Goal: Task Accomplishment & Management: Use online tool/utility

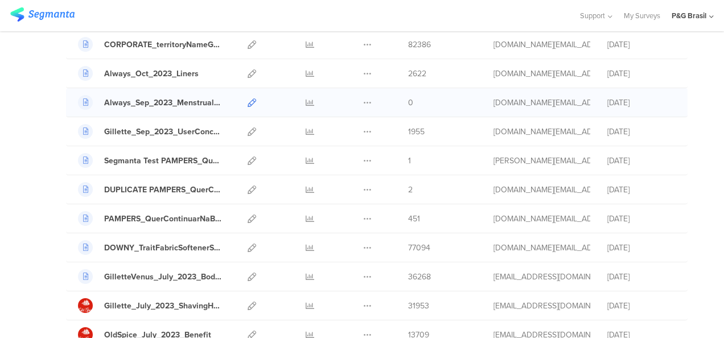
scroll to position [1283, 0]
click at [248, 101] on link at bounding box center [252, 103] width 9 height 28
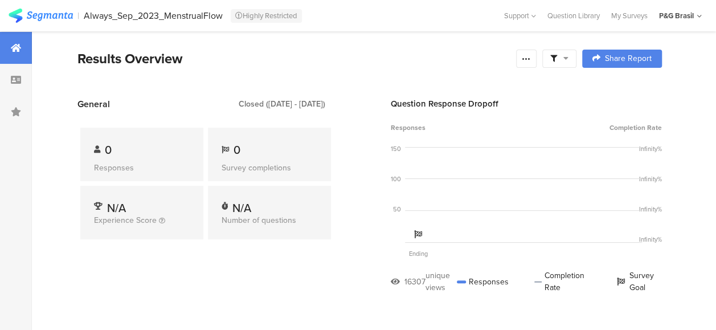
click at [128, 17] on div "Always_Sep_2023_MenstrualFlow" at bounding box center [153, 15] width 139 height 11
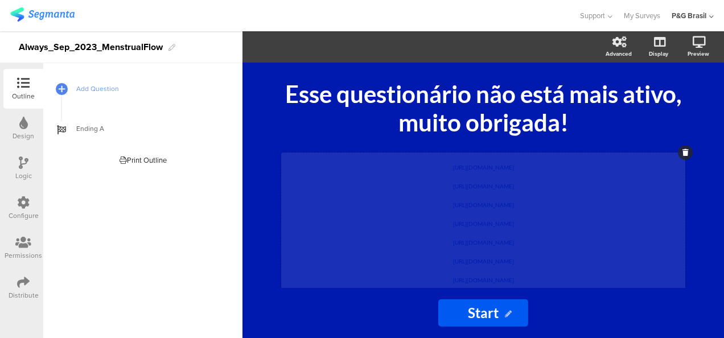
click at [511, 224] on div "[URL][DOMAIN_NAME] [URL][DOMAIN_NAME] [URL][DOMAIN_NAME] [URL][DOMAIN_NAME] [UR…" at bounding box center [483, 240] width 404 height 175
copy div "[URL][DOMAIN_NAME] [URL][DOMAIN_NAME] [URL][DOMAIN_NAME] [URL][DOMAIN_NAME] [UR…"
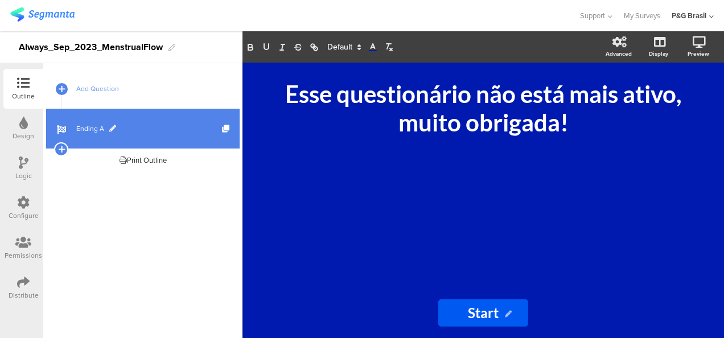
click at [170, 134] on link "Ending A" at bounding box center [143, 129] width 194 height 40
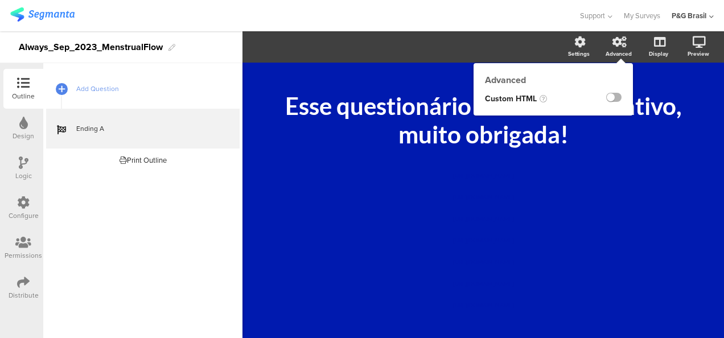
click at [606, 100] on label at bounding box center [613, 97] width 15 height 9
click at [0, 0] on input "checkbox" at bounding box center [0, 0] width 0 height 0
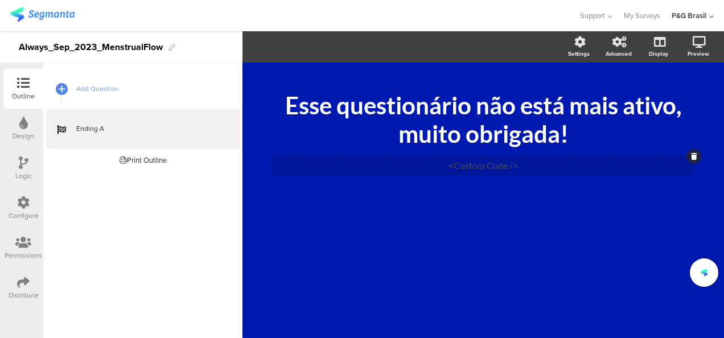
click at [486, 158] on div "<Custom Code />" at bounding box center [483, 166] width 421 height 18
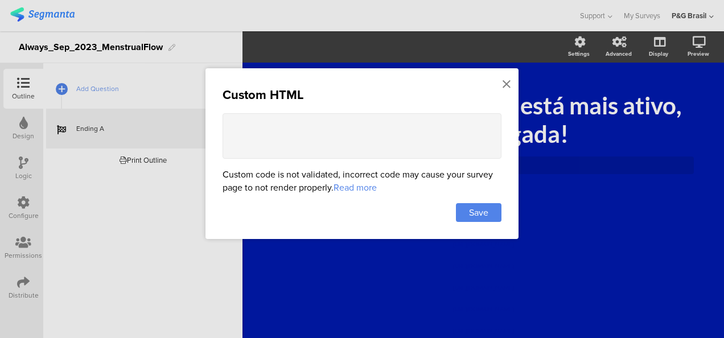
drag, startPoint x: 383, startPoint y: 112, endPoint x: 396, endPoint y: 129, distance: 21.1
click at [396, 129] on div "Custom HTML Custom code is not validated, incorrect code may cause your survey …" at bounding box center [362, 153] width 313 height 171
click at [396, 129] on textarea at bounding box center [362, 136] width 279 height 46
paste textarea "[URL][DOMAIN_NAME] [URL][DOMAIN_NAME] [URL][DOMAIN_NAME] [URL][DOMAIN_NAME] [UR…"
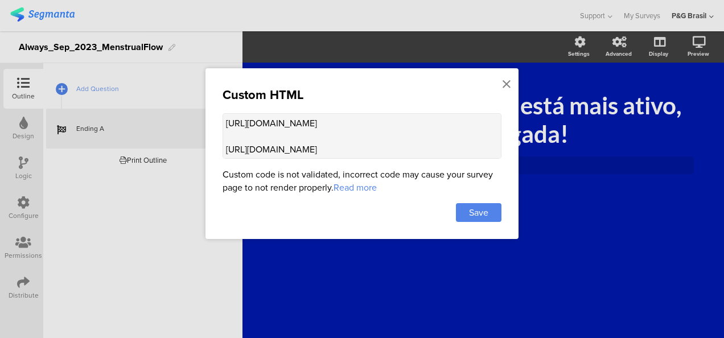
click at [223, 122] on textarea "[URL][DOMAIN_NAME] [URL][DOMAIN_NAME] [URL][DOMAIN_NAME] [URL][DOMAIN_NAME] [UR…" at bounding box center [362, 136] width 279 height 46
drag, startPoint x: 456, startPoint y: 123, endPoint x: 272, endPoint y: 120, distance: 184.0
click at [272, 120] on textarea "<a href=" ">[URL][DOMAIN_NAME] [URL][DOMAIN_NAME] [URL][DOMAIN_NAME] [URL][DOMA…" at bounding box center [362, 136] width 279 height 46
click at [263, 121] on textarea "<a href=" "> [URL][DOMAIN_NAME] [URL][DOMAIN_NAME] [URL][DOMAIN_NAME] [URL][DOM…" at bounding box center [362, 136] width 279 height 46
paste textarea "[URL][DOMAIN_NAME]"
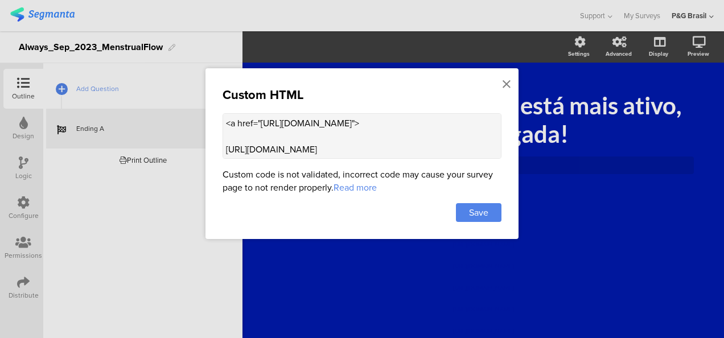
click at [443, 125] on textarea "<a href="[URL][DOMAIN_NAME]"> [URL][DOMAIN_NAME] [URL][DOMAIN_NAME] [URL][DOMAI…" at bounding box center [362, 136] width 279 height 46
click at [448, 125] on textarea "<a href="[URL][DOMAIN_NAME]"> </href [URL][DOMAIN_NAME] [URL][DOMAIN_NAME] [URL…" at bounding box center [362, 136] width 279 height 46
click at [514, 84] on div "Custom HTML <a href="[URL][DOMAIN_NAME]"> </a> [URL][DOMAIN_NAME] [URL][DOMAIN_…" at bounding box center [362, 153] width 313 height 171
click at [440, 139] on textarea "<a href="[URL][DOMAIN_NAME]"> </a> [URL][DOMAIN_NAME] [URL][DOMAIN_NAME] [URL][…" at bounding box center [362, 136] width 279 height 46
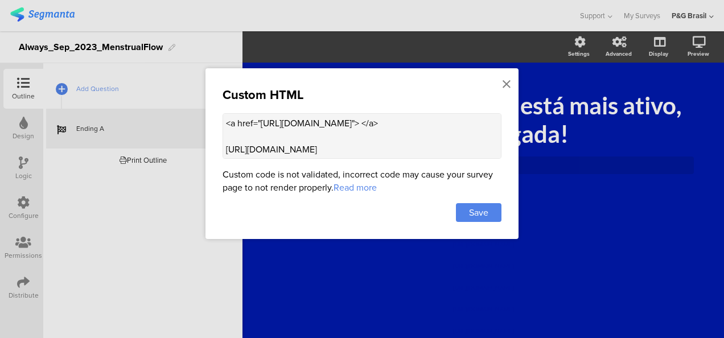
paste textarea "ul> <li><a href="[URL][DOMAIN_NAME]">Link 1</a></li> <li><a href="[URL][DOMAIN_…"
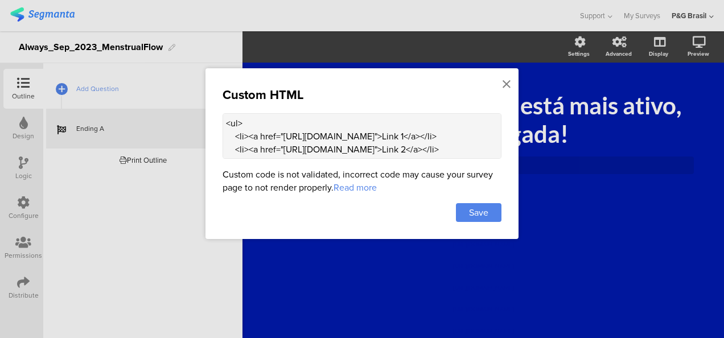
click at [231, 150] on textarea "<ul> <li><a href="[URL][DOMAIN_NAME]">Link 1</a></li> <li><a href="[URL][DOMAIN…" at bounding box center [362, 136] width 279 height 46
drag, startPoint x: 474, startPoint y: 150, endPoint x: 450, endPoint y: 149, distance: 23.9
click at [450, 149] on textarea "<ul> <li><a href="[URL][DOMAIN_NAME]"> </a></li> <li><a href="[URL][DOMAIN_NAME…" at bounding box center [362, 136] width 279 height 46
drag, startPoint x: 231, startPoint y: 148, endPoint x: 450, endPoint y: 108, distance: 222.4
click at [450, 108] on div "Custom HTML <ul> <li><a href="[URL][DOMAIN_NAME]"> </a></li> <li><a href="[URL]…" at bounding box center [362, 153] width 313 height 171
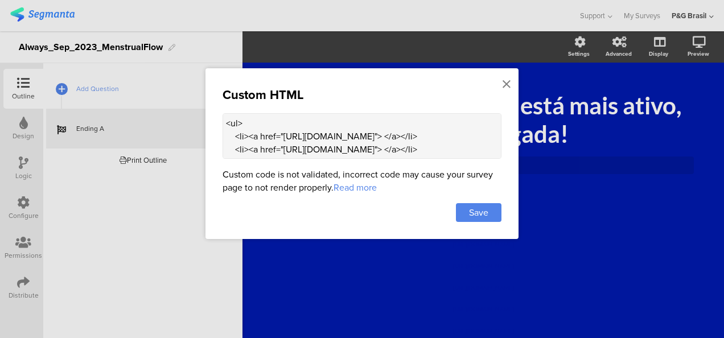
click at [383, 157] on textarea "<ul> <li><a href="[URL][DOMAIN_NAME]"> </a></li> <li><a href="[URL][DOMAIN_NAME…" at bounding box center [362, 136] width 279 height 46
click at [448, 136] on textarea "<ul> <li><a href="[URL][DOMAIN_NAME]"> </a></li> <li><a href="[URL][DOMAIN_NAME…" at bounding box center [362, 136] width 279 height 46
click at [469, 137] on textarea "<ul> <li><a href="[URL][DOMAIN_NAME]"> </a></li> <li><a href="[URL][DOMAIN_NAME…" at bounding box center [362, 136] width 279 height 46
click at [452, 136] on textarea "<ul> <li><a href="[URL][DOMAIN_NAME]"> </a></li> <li><a href="[URL][DOMAIN_NAME…" at bounding box center [362, 136] width 279 height 46
click at [446, 136] on textarea "<ul> <li><a href="[URL][DOMAIN_NAME]"> </a></li> <li><a href="[URL][DOMAIN_NAME…" at bounding box center [362, 136] width 279 height 46
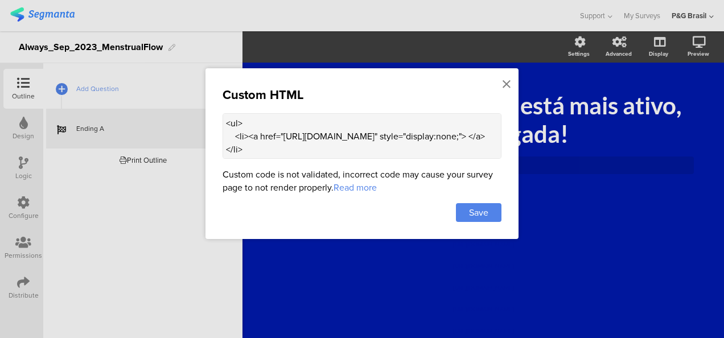
drag, startPoint x: 308, startPoint y: 150, endPoint x: 355, endPoint y: 118, distance: 57.3
click at [355, 118] on textarea "<ul> <li><a href="[URL][DOMAIN_NAME]" style="display:none;"> </a></li> <li><a h…" at bounding box center [362, 136] width 279 height 46
click at [297, 148] on textarea "<ul> <li><a href="[URL][DOMAIN_NAME]" style="display:none;"> </a></li> <li><a h…" at bounding box center [362, 136] width 279 height 46
drag, startPoint x: 305, startPoint y: 149, endPoint x: 338, endPoint y: 147, distance: 32.5
click at [338, 147] on textarea "<ul> <li><a href="[URL][DOMAIN_NAME]" style="display:none;"> </a></li> <li><a h…" at bounding box center [362, 136] width 279 height 46
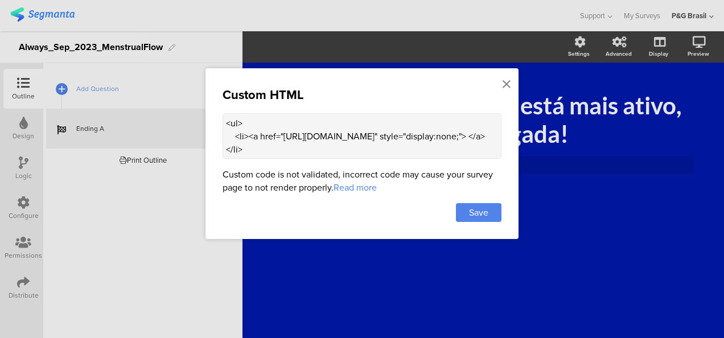
click at [317, 148] on textarea "<ul> <li><a href="[URL][DOMAIN_NAME]" style="display:none;"> </a></li> <li><a h…" at bounding box center [362, 136] width 279 height 46
drag, startPoint x: 309, startPoint y: 148, endPoint x: 224, endPoint y: 145, distance: 84.9
click at [224, 145] on textarea "<ul> <li><a href="[URL][DOMAIN_NAME]" style="display:none;"> </a></li> <li><a h…" at bounding box center [362, 136] width 279 height 46
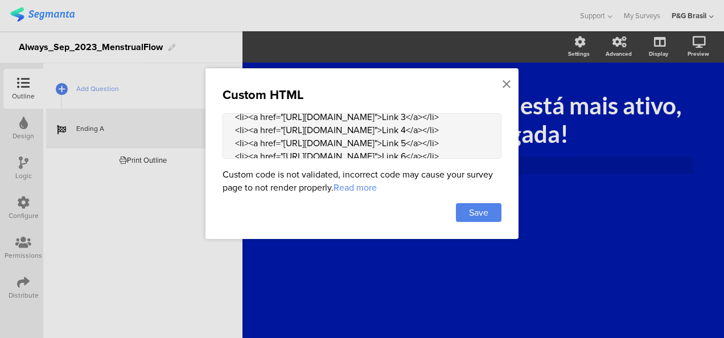
scroll to position [58, 0]
click at [448, 141] on textarea "<ul> <li><a href="[URL][DOMAIN_NAME]" style="display:none;"> </a></li> <li><a h…" at bounding box center [362, 136] width 279 height 46
paste textarea "style="display:none;""
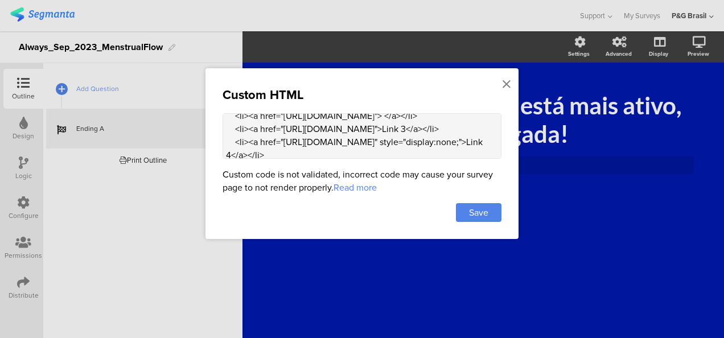
scroll to position [22, 0]
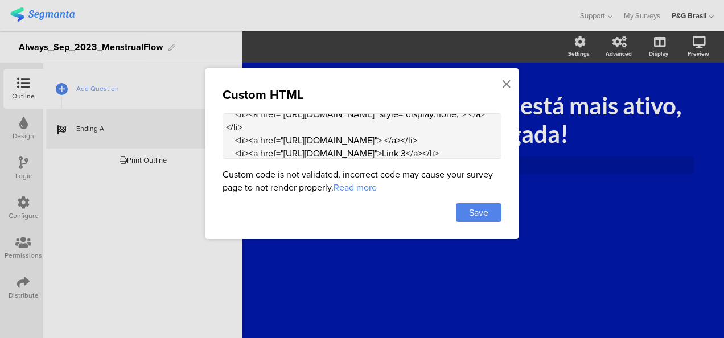
click at [448, 151] on textarea "<ul> <li><a href="[URL][DOMAIN_NAME]" style="display:none;"> </a></li> <li><a h…" at bounding box center [362, 136] width 279 height 46
paste textarea "style="display:none;""
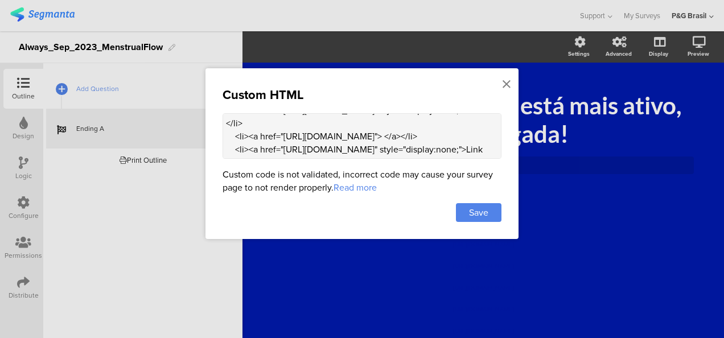
scroll to position [24, 0]
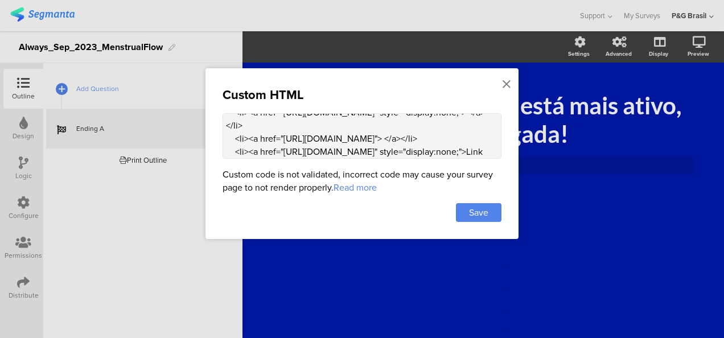
click at [445, 140] on textarea "<ul> <li><a href="[URL][DOMAIN_NAME]" style="display:none;"> </a></li> <li><a h…" at bounding box center [362, 136] width 279 height 46
paste textarea "style="display:none;""
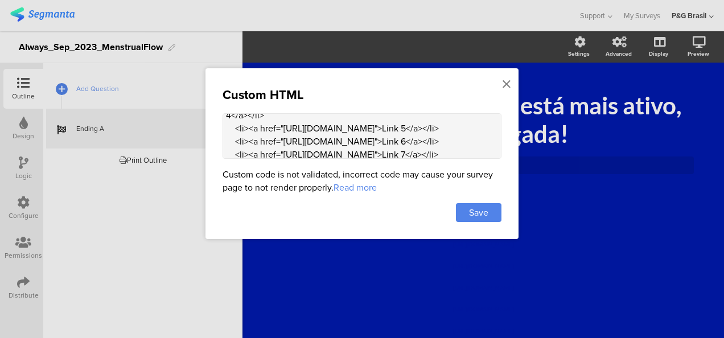
scroll to position [113, 0]
click at [441, 125] on textarea "<ul> <li><a href="[URL][DOMAIN_NAME]" style="display:none;"> </a></li> <li><a h…" at bounding box center [362, 136] width 279 height 46
paste textarea "style="display:none;""
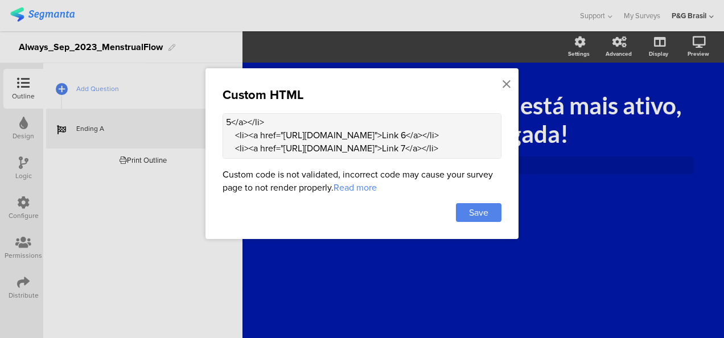
scroll to position [133, 0]
click at [450, 132] on textarea "<ul> <li><a href="[URL][DOMAIN_NAME]" style="display:none;"> </a></li> <li><a h…" at bounding box center [362, 136] width 279 height 46
paste textarea "style="display:none;""
click at [442, 126] on textarea "<ul> <li><a href="[URL][DOMAIN_NAME]" style="display:none;"> </a></li> <li><a h…" at bounding box center [362, 136] width 279 height 46
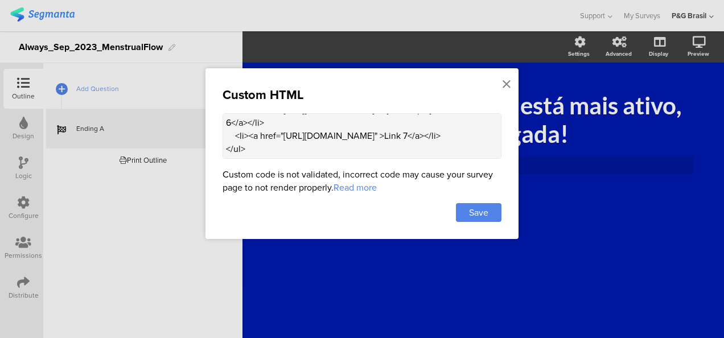
paste textarea "style="display:none;""
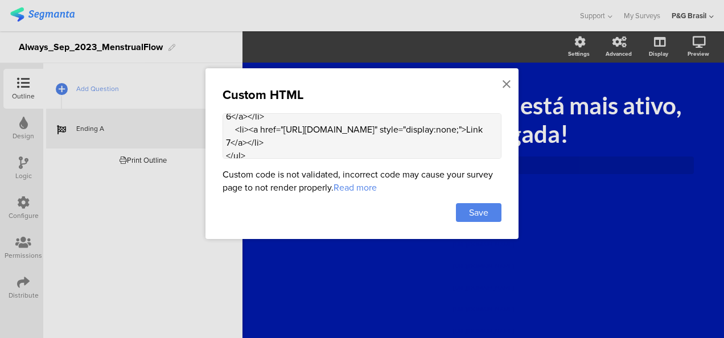
scroll to position [167, 0]
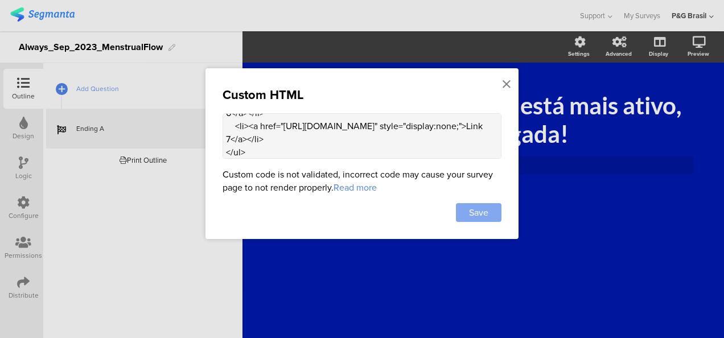
type textarea "<ul> <li><a href="[URL][DOMAIN_NAME]" style="display:none;"> </a></li> <li><a h…"
click at [474, 208] on span "Save" at bounding box center [478, 212] width 19 height 13
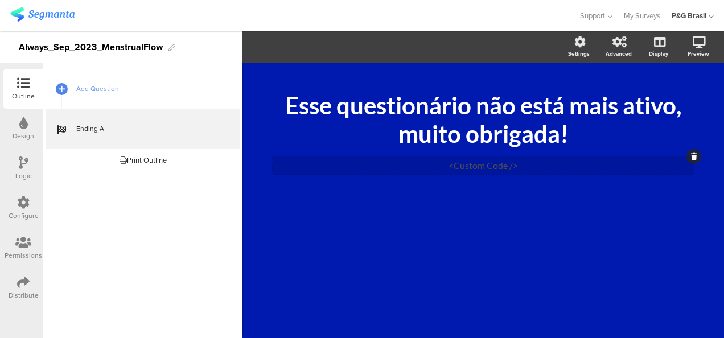
click at [509, 163] on div "<Custom Code />" at bounding box center [483, 166] width 421 height 18
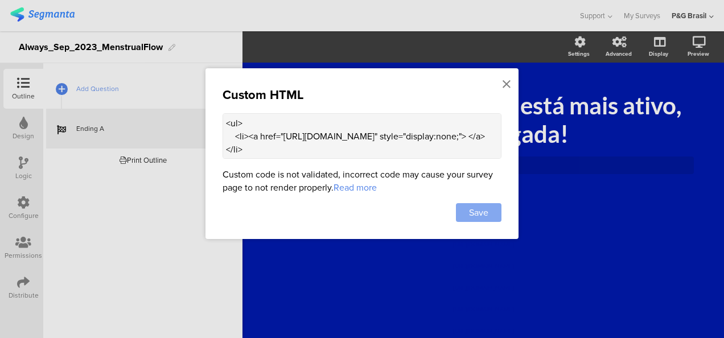
click at [484, 211] on span "Save" at bounding box center [478, 212] width 19 height 13
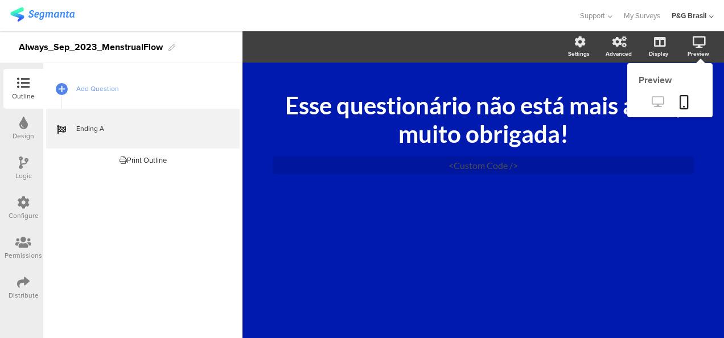
click at [655, 96] on link at bounding box center [658, 102] width 28 height 19
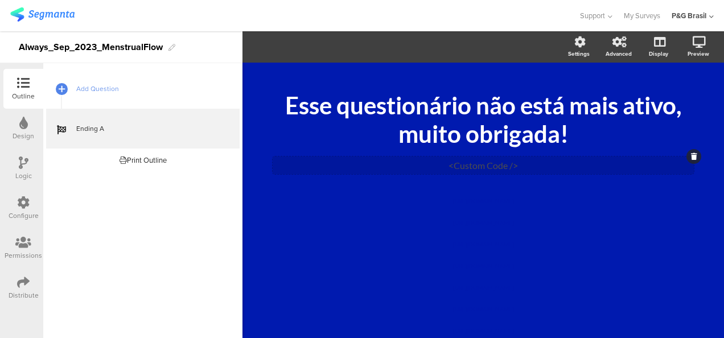
click at [416, 166] on div "<Custom Code />" at bounding box center [483, 166] width 421 height 18
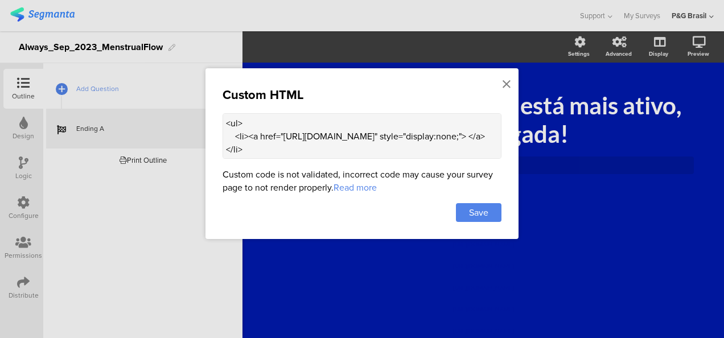
click at [251, 137] on textarea "<ul> <li><a href="[URL][DOMAIN_NAME]" style="display:none;"> </a></li> <li><a h…" at bounding box center [362, 136] width 279 height 46
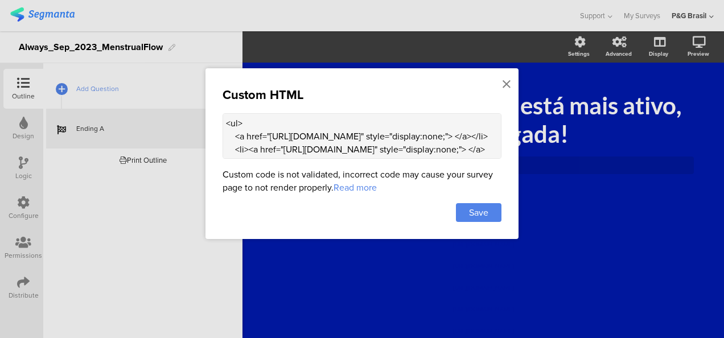
drag, startPoint x: 235, startPoint y: 137, endPoint x: 219, endPoint y: 123, distance: 21.4
click at [219, 123] on div "Custom HTML <ul> <a href="[URL][DOMAIN_NAME]" style="display:none;"> </a></li> …" at bounding box center [362, 153] width 313 height 171
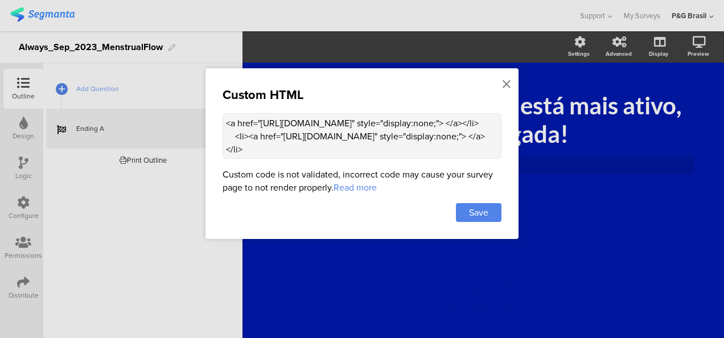
drag, startPoint x: 353, startPoint y: 137, endPoint x: 333, endPoint y: 137, distance: 19.9
click at [333, 137] on textarea "<a href="[URL][DOMAIN_NAME]" style="display:none;"> </a></li> <li><a href="[URL…" at bounding box center [362, 136] width 279 height 46
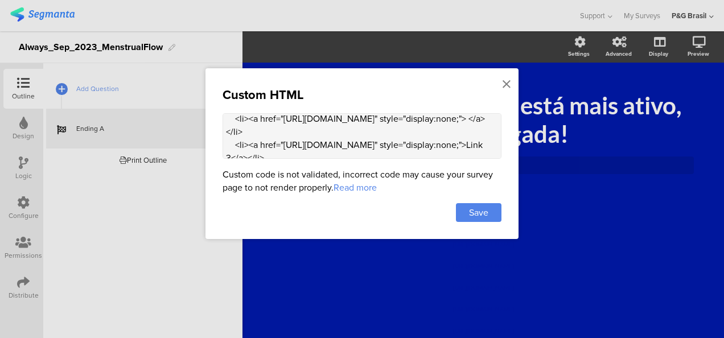
drag, startPoint x: 251, startPoint y: 130, endPoint x: 228, endPoint y: 130, distance: 22.8
click at [228, 130] on textarea "<a href="[URL][DOMAIN_NAME]" style="display:none;"> </a> <li><a href="[URL][DOM…" at bounding box center [362, 136] width 279 height 46
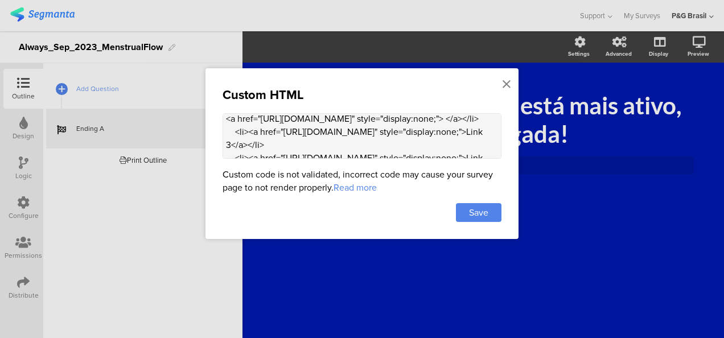
drag, startPoint x: 369, startPoint y: 137, endPoint x: 331, endPoint y: 146, distance: 38.5
click at [331, 146] on textarea "<a href="[URL][DOMAIN_NAME]" style="display:none;"> </a> <a href="[URL][DOMAIN_…" at bounding box center [362, 136] width 279 height 46
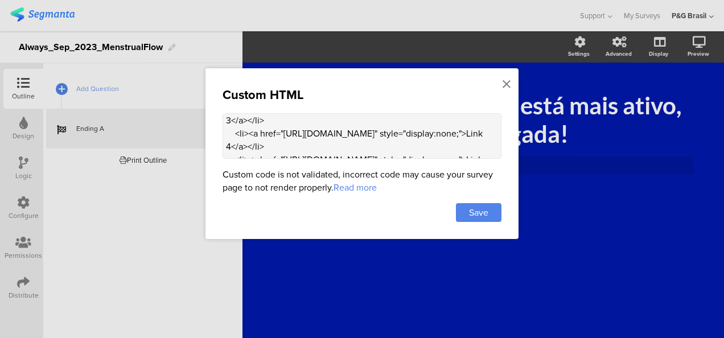
click at [252, 133] on textarea "<a href="[URL][DOMAIN_NAME]" style="display:none;"> </a> <a href="[URL][DOMAIN_…" at bounding box center [362, 136] width 279 height 46
drag, startPoint x: 250, startPoint y: 133, endPoint x: 215, endPoint y: 125, distance: 36.2
click at [215, 125] on div "Custom HTML <a href="[URL][DOMAIN_NAME]" style="display:none;"> </a> <a href="[…" at bounding box center [362, 153] width 313 height 171
click at [240, 134] on textarea "<a href="[URL][DOMAIN_NAME]" style="display:none;"> </a> <a href="[URL][DOMAIN_…" at bounding box center [362, 136] width 279 height 46
drag, startPoint x: 247, startPoint y: 134, endPoint x: 221, endPoint y: 134, distance: 26.2
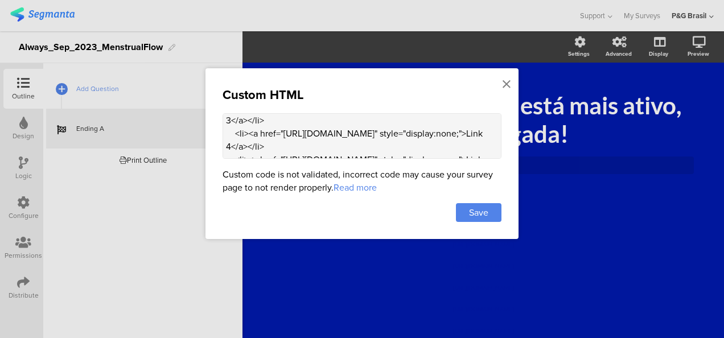
click at [221, 134] on div "Custom HTML <a href="[URL][DOMAIN_NAME]" style="display:none;"> </a> <a href="[…" at bounding box center [362, 153] width 313 height 171
click at [409, 139] on textarea "<a href="[URL][DOMAIN_NAME]" style="display:none;"> </a> <a href="[URL][DOMAIN_…" at bounding box center [362, 136] width 279 height 46
click at [382, 157] on textarea "<a href="[URL][DOMAIN_NAME]" style="display:none;"> </a> <a href="[URL][DOMAIN_…" at bounding box center [362, 136] width 279 height 46
drag, startPoint x: 374, startPoint y: 150, endPoint x: 353, endPoint y: 147, distance: 20.8
click at [353, 147] on textarea "<a href="[URL][DOMAIN_NAME]" style="display:none;"> </a> <a href="[URL][DOMAIN_…" at bounding box center [362, 136] width 279 height 46
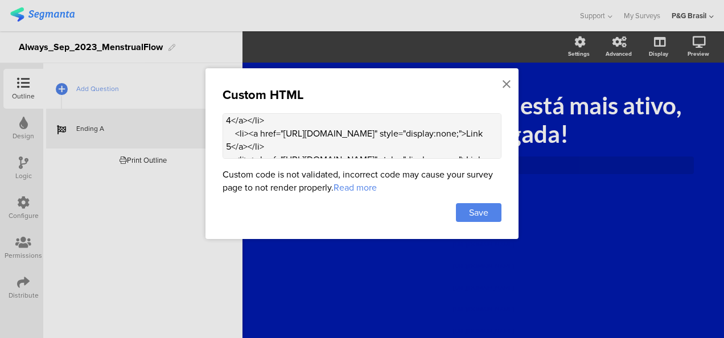
scroll to position [58, 0]
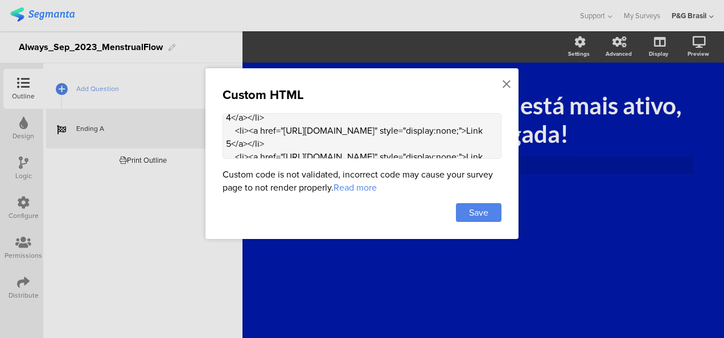
drag, startPoint x: 248, startPoint y: 144, endPoint x: 207, endPoint y: 136, distance: 41.7
click at [207, 136] on div "Custom HTML <a href="[URL][DOMAIN_NAME]" style="display:none;"> </a> <a href="[…" at bounding box center [362, 153] width 313 height 171
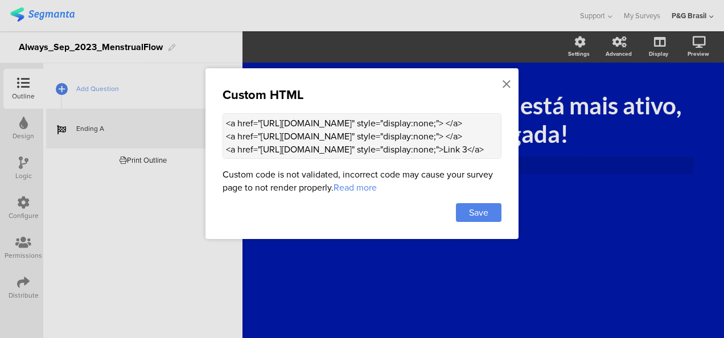
scroll to position [154, 0]
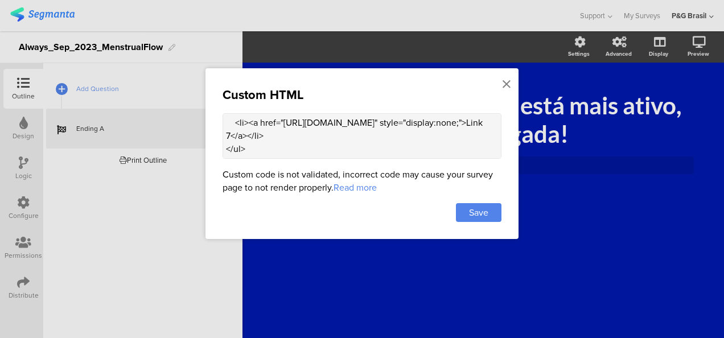
drag, startPoint x: 417, startPoint y: 150, endPoint x: 381, endPoint y: 134, distance: 39.3
click at [381, 134] on textarea "<a href="[URL][DOMAIN_NAME]" style="display:none;"> </a> <a href="[URL][DOMAIN_…" at bounding box center [362, 136] width 279 height 46
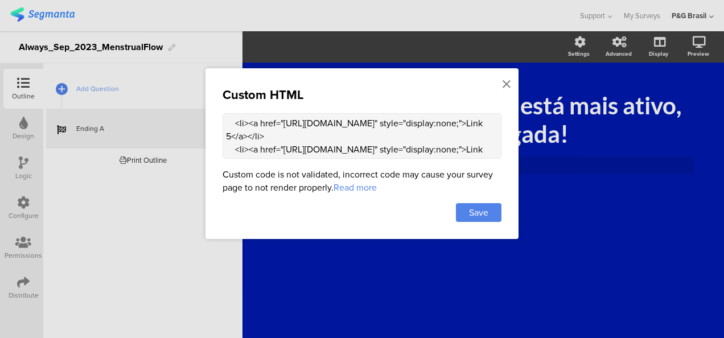
scroll to position [67, 0]
click at [383, 141] on textarea "<a href="[URL][DOMAIN_NAME]" style="display:none;"> </a> <a href="[URL][DOMAIN_…" at bounding box center [362, 136] width 279 height 46
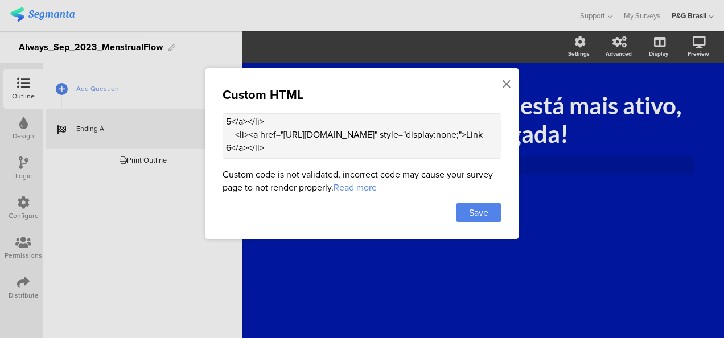
scroll to position [78, 0]
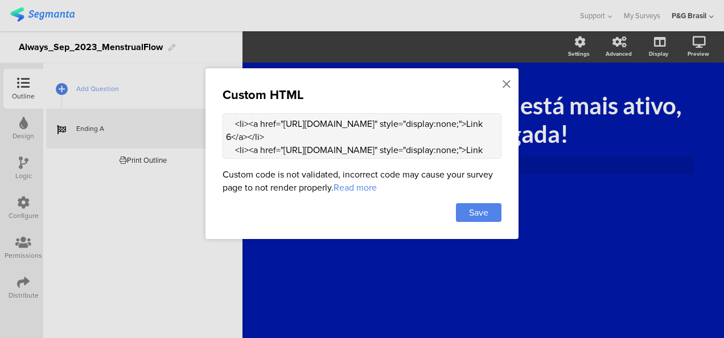
click at [252, 148] on textarea "<a href="[URL][DOMAIN_NAME]" style="display:none;"> </a> <a href="[URL][DOMAIN_…" at bounding box center [362, 136] width 279 height 46
drag, startPoint x: 248, startPoint y: 147, endPoint x: 228, endPoint y: 146, distance: 20.0
click at [228, 146] on textarea "<a href="[URL][DOMAIN_NAME]" style="display:none;"> </a> <a href="[URL][DOMAIN_…" at bounding box center [362, 136] width 279 height 46
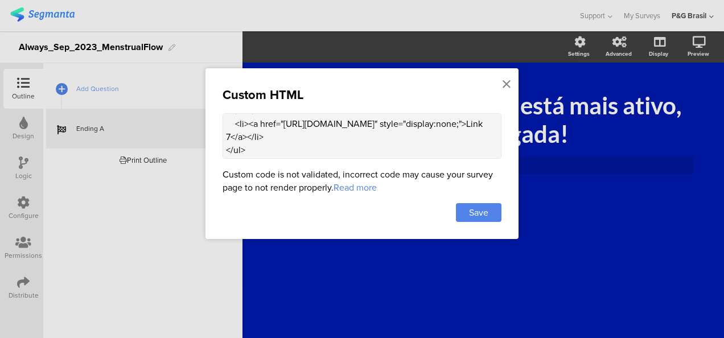
scroll to position [106, 0]
click at [376, 133] on textarea "<a href="[URL][DOMAIN_NAME]" style="display:none;"> </a> <a href="[URL][DOMAIN_…" at bounding box center [362, 136] width 279 height 46
drag, startPoint x: 248, startPoint y: 144, endPoint x: 232, endPoint y: 143, distance: 16.0
click at [232, 143] on textarea "<a href="[URL][DOMAIN_NAME]" style="display:none;"> </a> <a href="[URL][DOMAIN_…" at bounding box center [362, 136] width 279 height 46
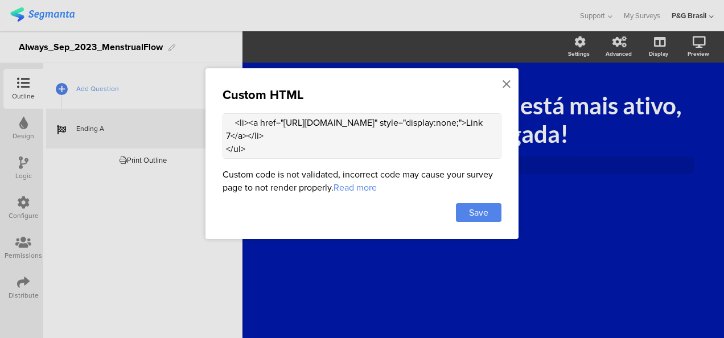
click at [383, 140] on textarea "<a href="[URL][DOMAIN_NAME]" style="display:none;"> </a> <a href="[URL][DOMAIN_…" at bounding box center [362, 136] width 279 height 46
drag, startPoint x: 249, startPoint y: 142, endPoint x: 228, endPoint y: 145, distance: 21.8
click at [228, 145] on textarea "<a href="[URL][DOMAIN_NAME]" style="display:none;"> </a> <a href="[URL][DOMAIN_…" at bounding box center [362, 136] width 279 height 46
click at [386, 154] on textarea "<a href="[URL][DOMAIN_NAME]" style="display:none;"> </a> <a href="[URL][DOMAIN_…" at bounding box center [362, 136] width 279 height 46
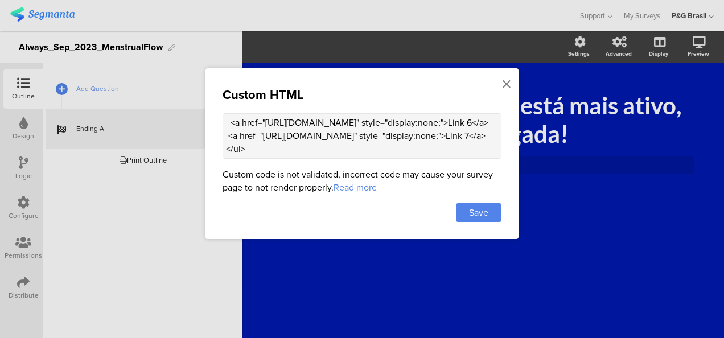
scroll to position [154, 0]
drag, startPoint x: 325, startPoint y: 150, endPoint x: 219, endPoint y: 147, distance: 106.0
click at [219, 147] on div "Custom HTML <a href="[URL][DOMAIN_NAME]" style="display:none;"> </a> <a href="[…" at bounding box center [362, 153] width 313 height 171
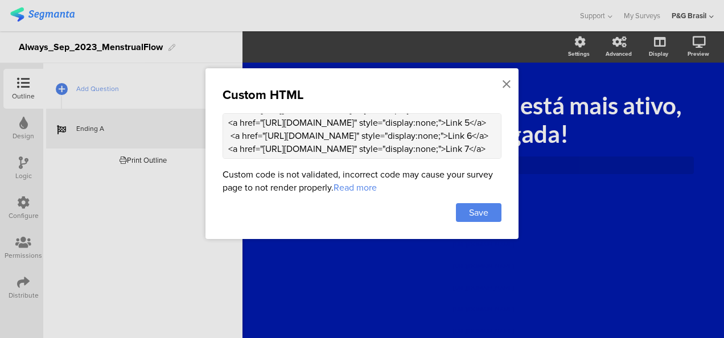
scroll to position [141, 0]
type textarea "<a href="[URL][DOMAIN_NAME]" style="display:none;"> </a> <a href="[URL][DOMAIN_…"
click at [471, 214] on span "Save" at bounding box center [478, 212] width 19 height 13
